Goal: Transaction & Acquisition: Purchase product/service

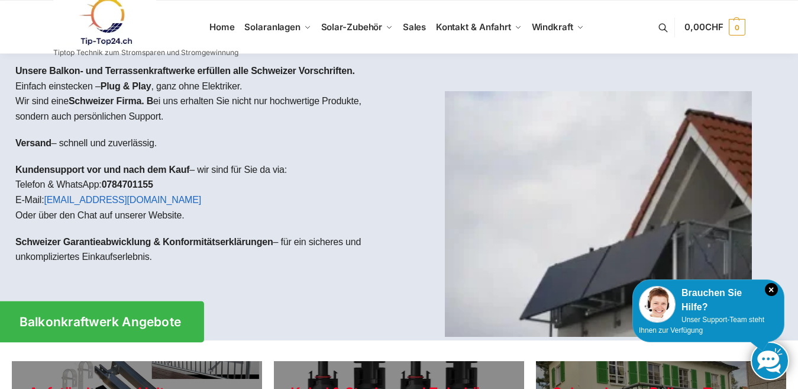
click at [189, 315] on link "Balkonkraftwerk Angebote" at bounding box center [100, 321] width 208 height 41
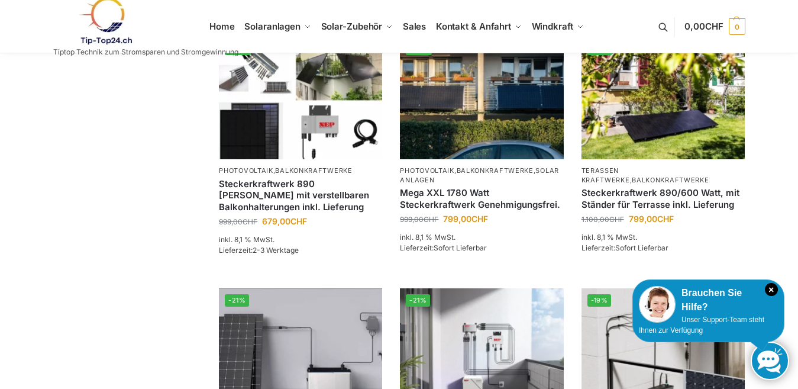
scroll to position [777, 0]
